Goal: Check status: Check status

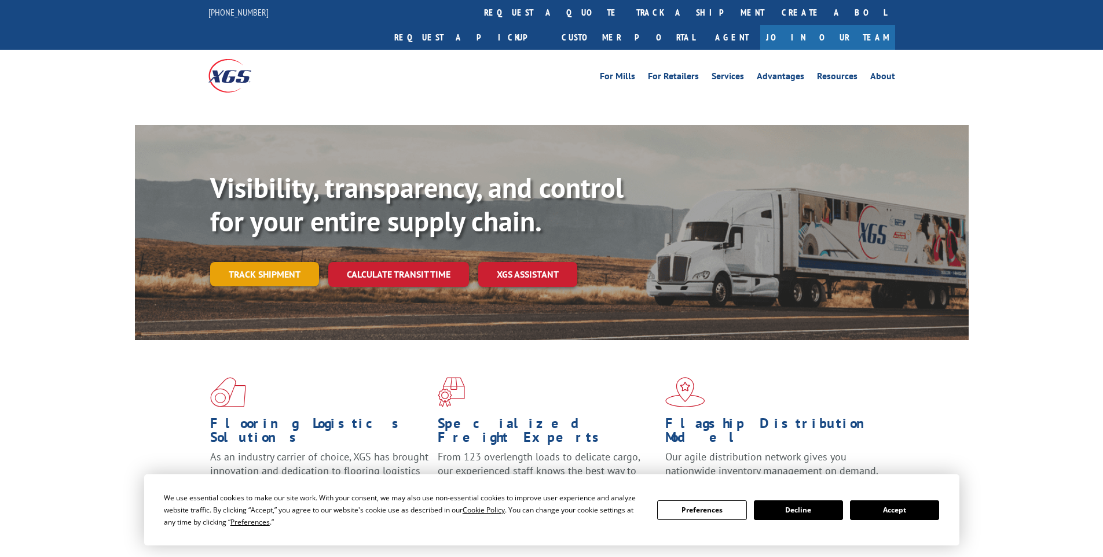
click at [272, 262] on link "Track shipment" at bounding box center [264, 274] width 109 height 24
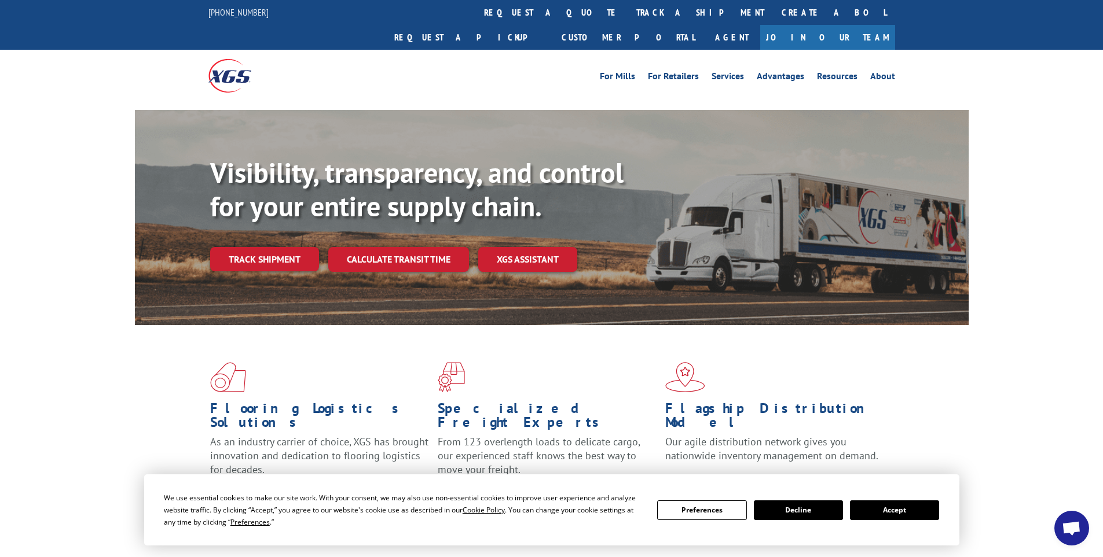
click at [890, 519] on button "Accept" at bounding box center [894, 511] width 89 height 20
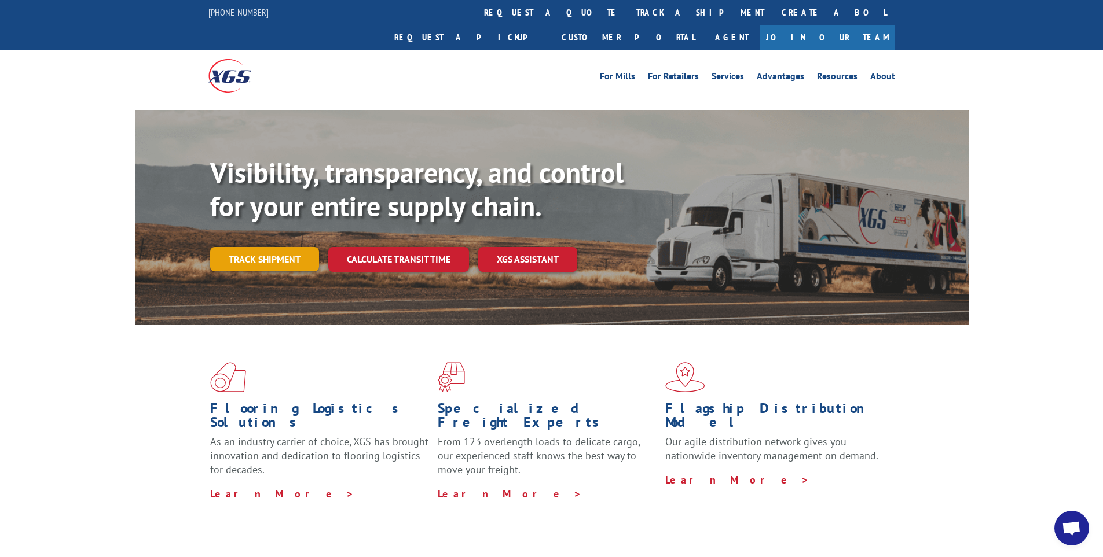
click at [283, 247] on link "Track shipment" at bounding box center [264, 259] width 109 height 24
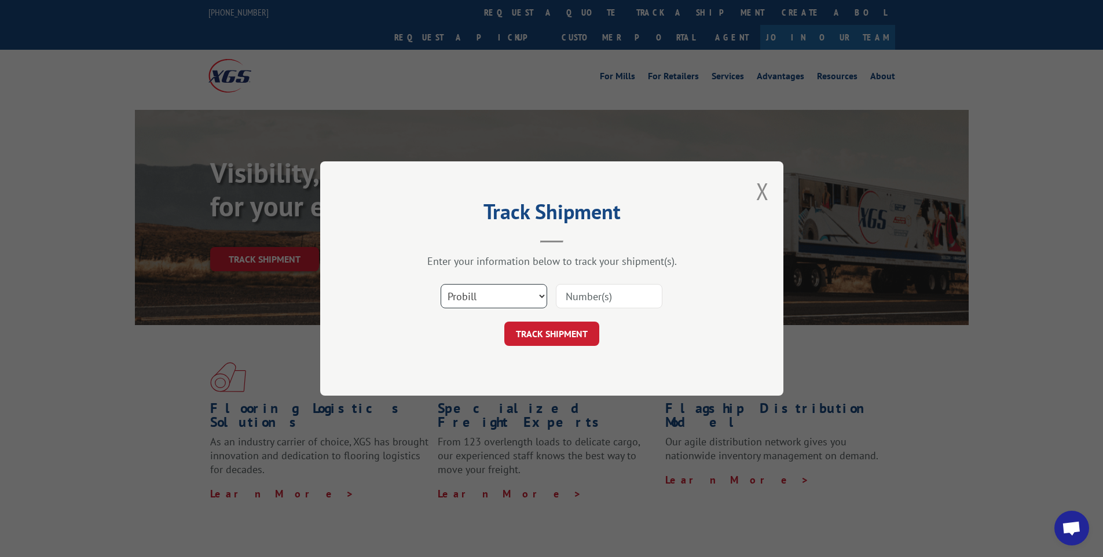
click at [515, 298] on select "Select category... Probill BOL PO" at bounding box center [493, 296] width 107 height 24
click at [596, 298] on input at bounding box center [609, 296] width 107 height 24
click at [607, 299] on input at bounding box center [609, 296] width 107 height 24
paste input "6006833"
type input "6006833"
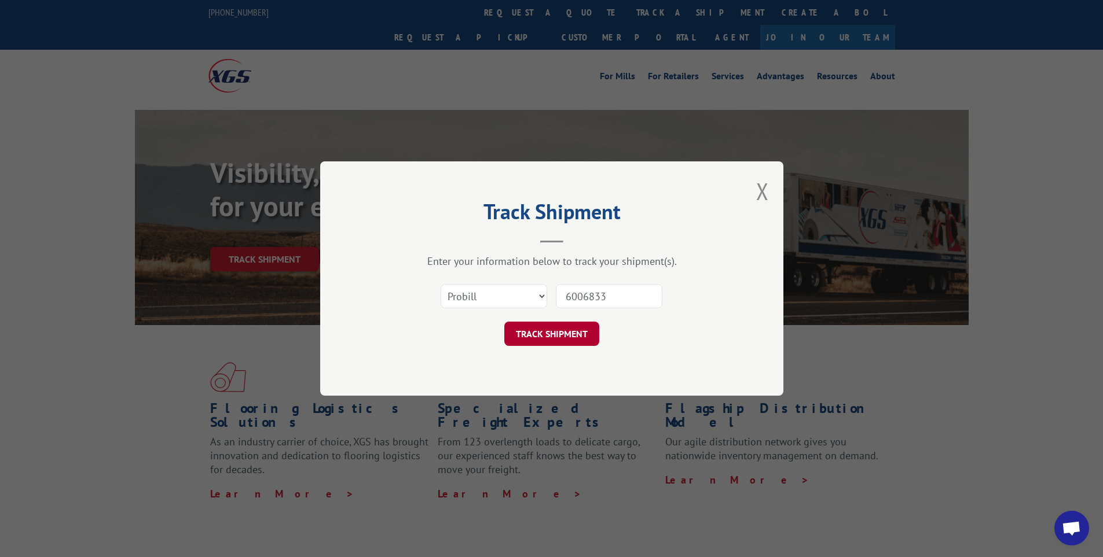
click at [562, 342] on button "TRACK SHIPMENT" at bounding box center [551, 334] width 95 height 24
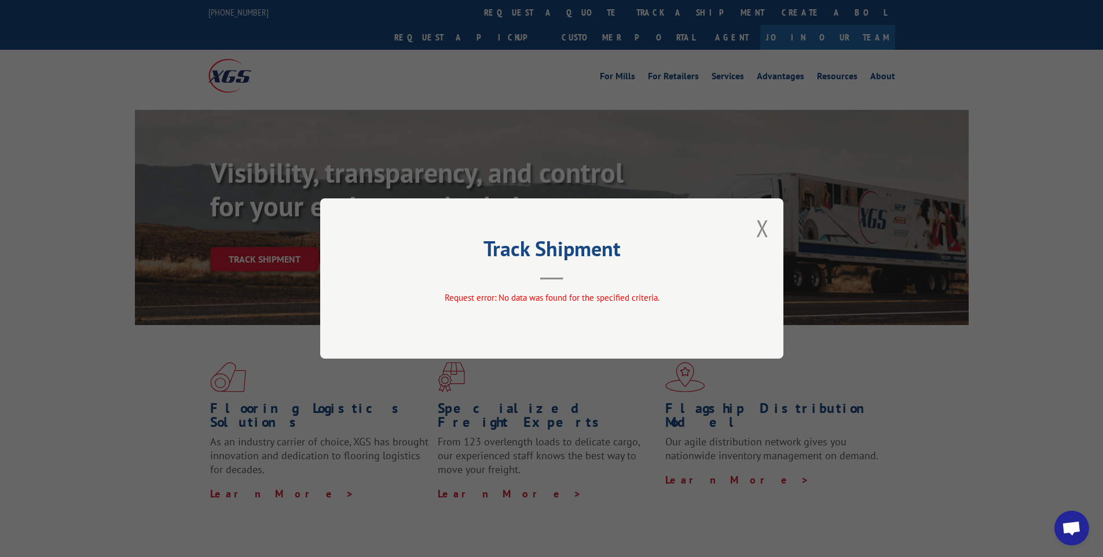
drag, startPoint x: 763, startPoint y: 229, endPoint x: 724, endPoint y: 236, distance: 39.4
click at [762, 229] on button "Close modal" at bounding box center [762, 228] width 13 height 31
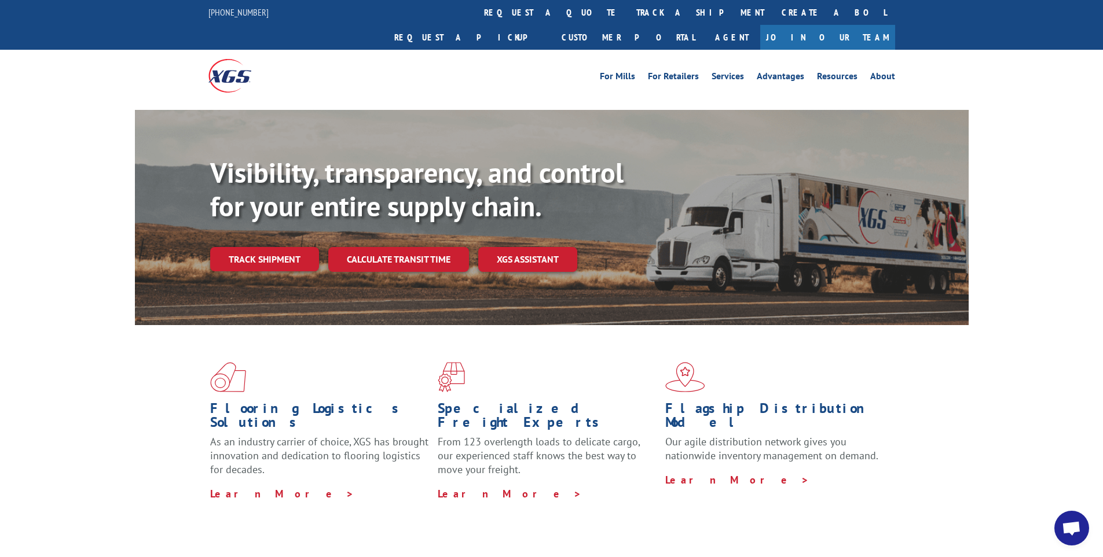
click at [314, 247] on link "Track shipment" at bounding box center [264, 259] width 109 height 24
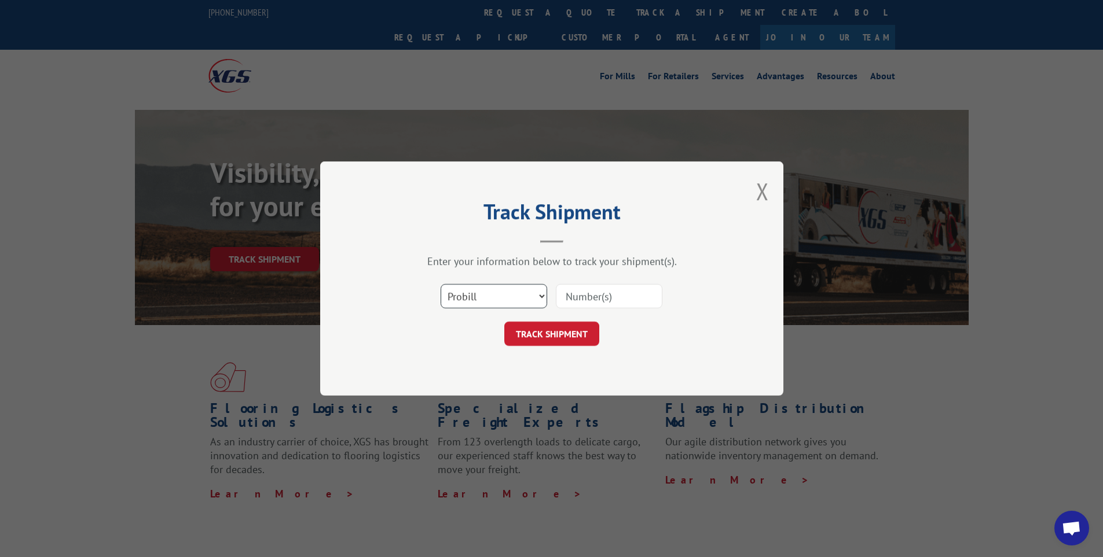
click at [464, 303] on select "Select category... Probill BOL PO" at bounding box center [493, 296] width 107 height 24
select select "bol"
click at [440, 284] on select "Select category... Probill BOL PO" at bounding box center [493, 296] width 107 height 24
click at [561, 297] on input at bounding box center [609, 296] width 107 height 24
paste input "6006833"
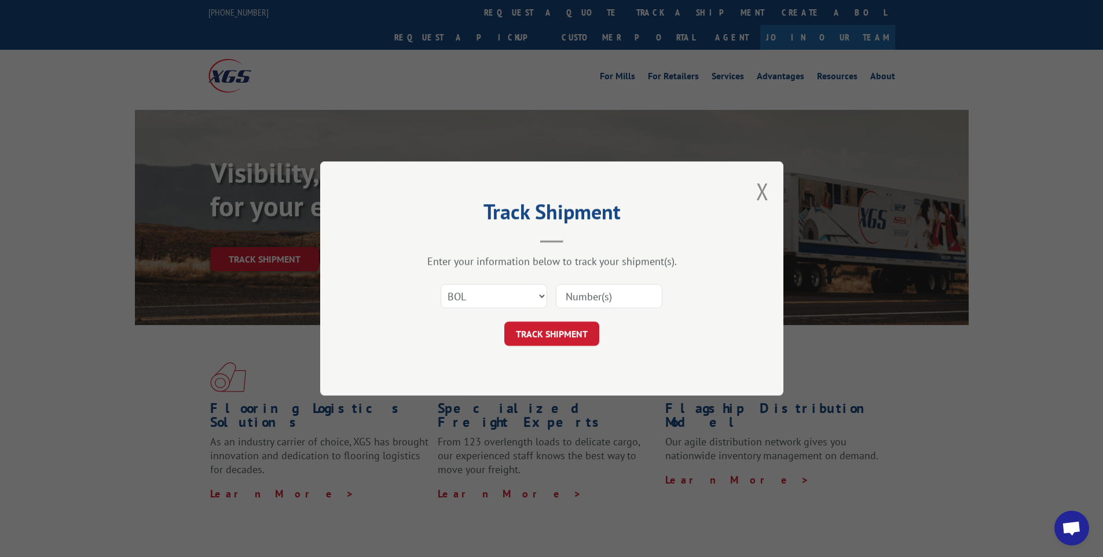
type input "6006833"
click button "TRACK SHIPMENT" at bounding box center [551, 334] width 95 height 24
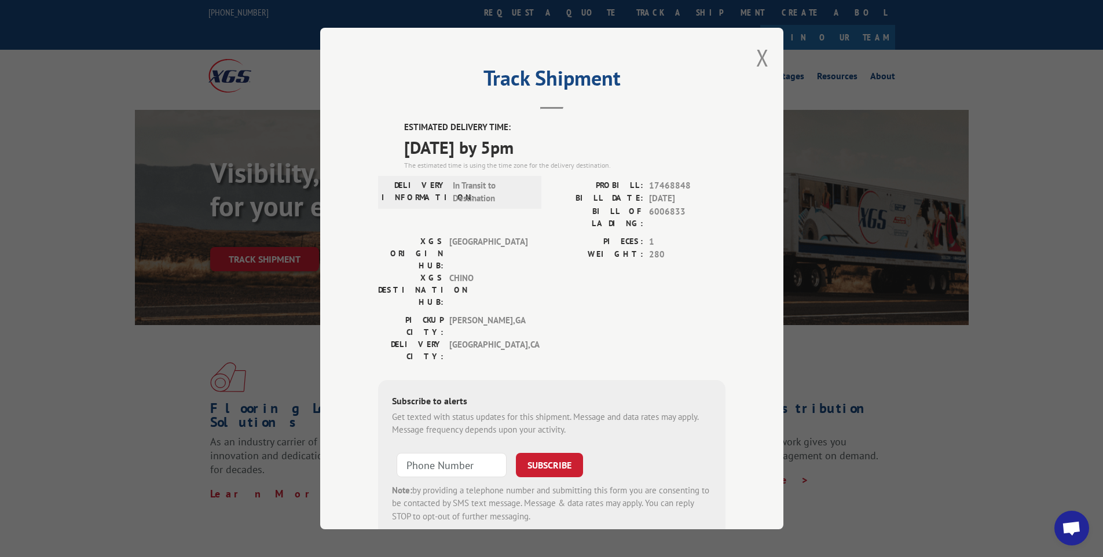
drag, startPoint x: 398, startPoint y: 145, endPoint x: 560, endPoint y: 153, distance: 161.7
click at [560, 153] on div "ESTIMATED DELIVERY TIME: [DATE] by 5pm The estimated time is using the time zon…" at bounding box center [551, 329] width 347 height 416
click at [534, 260] on div "XGS ORIGIN HUB: TUNNEL HILL XGS DESTINATION HUB: CHINO PIECES: 1 WEIGHT: 280" at bounding box center [551, 275] width 347 height 79
drag, startPoint x: 396, startPoint y: 144, endPoint x: 561, endPoint y: 147, distance: 165.0
click at [561, 147] on div "ESTIMATED DELIVERY TIME: [DATE] by 5pm The estimated time is using the time zon…" at bounding box center [551, 329] width 347 height 416
